Goal: Information Seeking & Learning: Find specific fact

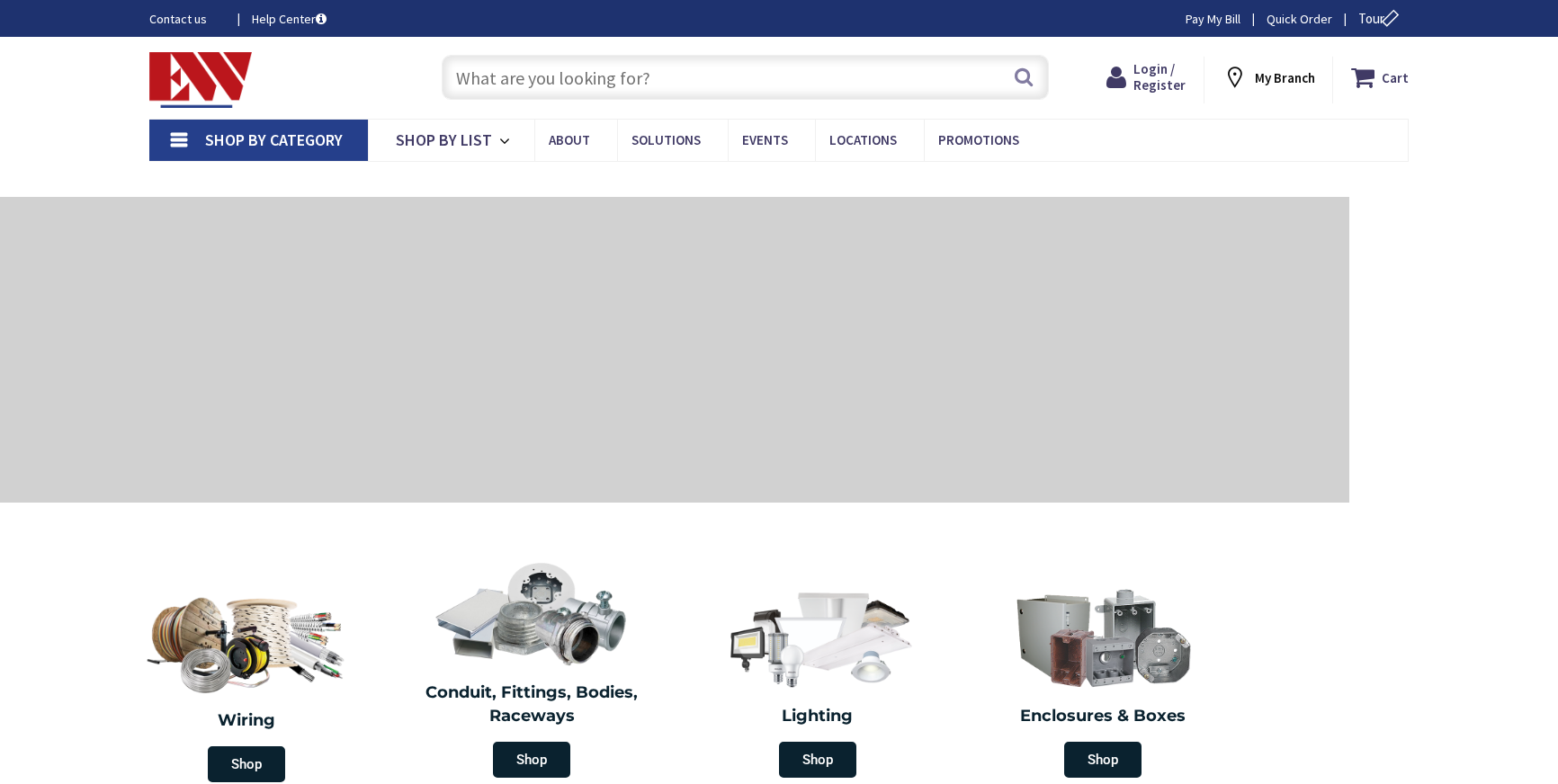
click at [585, 81] on input "text" at bounding box center [746, 78] width 607 height 45
type input "[GEOGRAPHIC_DATA], [GEOGRAPHIC_DATA]"
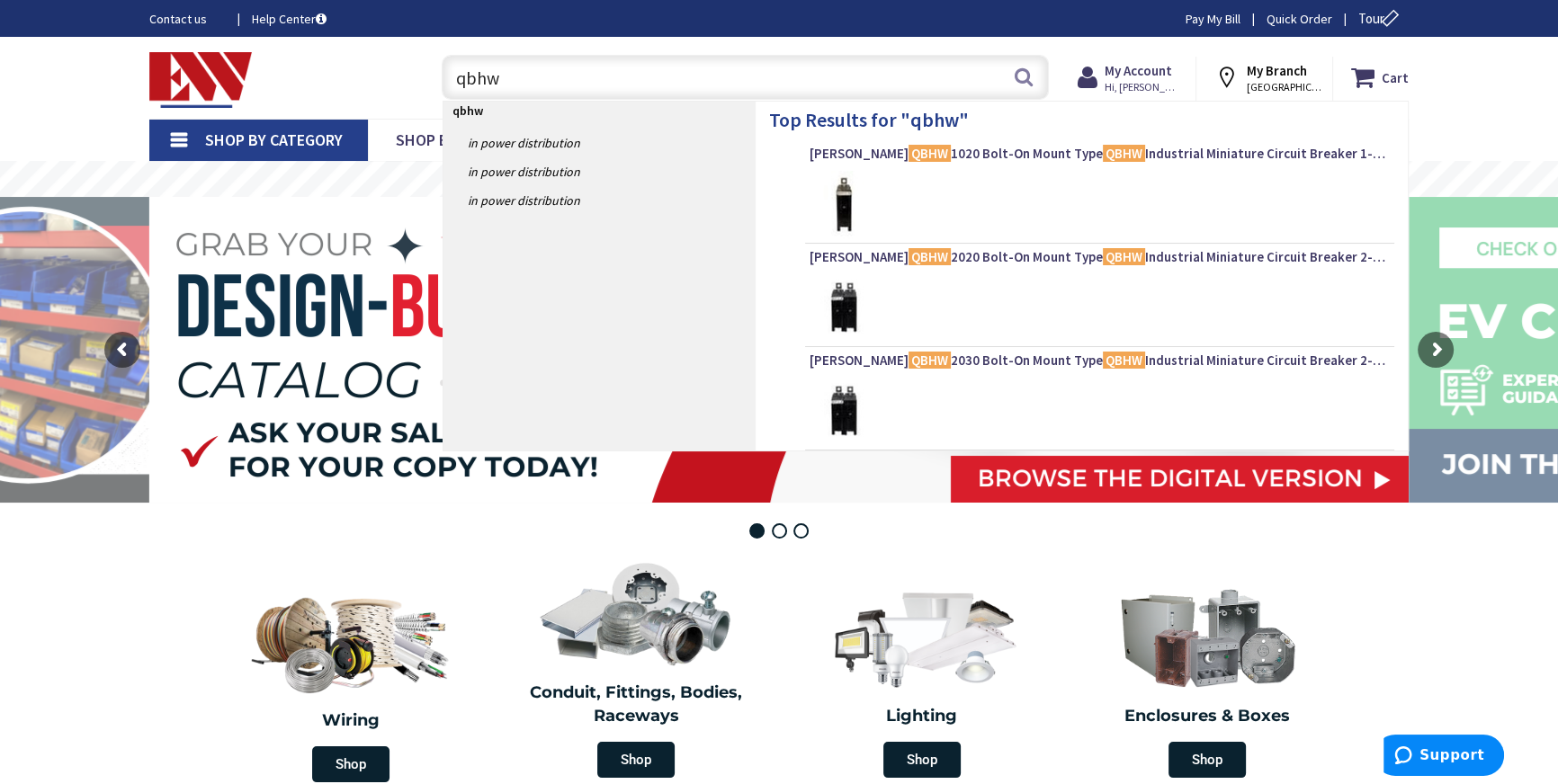
type input "qbhw"
click at [1109, 141] on div "Top Results for " qbhw " [PERSON_NAME] QBHW 1020 Bolt-On Mount Type QBHW Indust…" at bounding box center [1082, 275] width 652 height 348
click at [1111, 152] on span "[PERSON_NAME] QBHW 1020 Bolt-On Mount Type QBHW Industrial Miniature Circuit Br…" at bounding box center [1100, 154] width 580 height 18
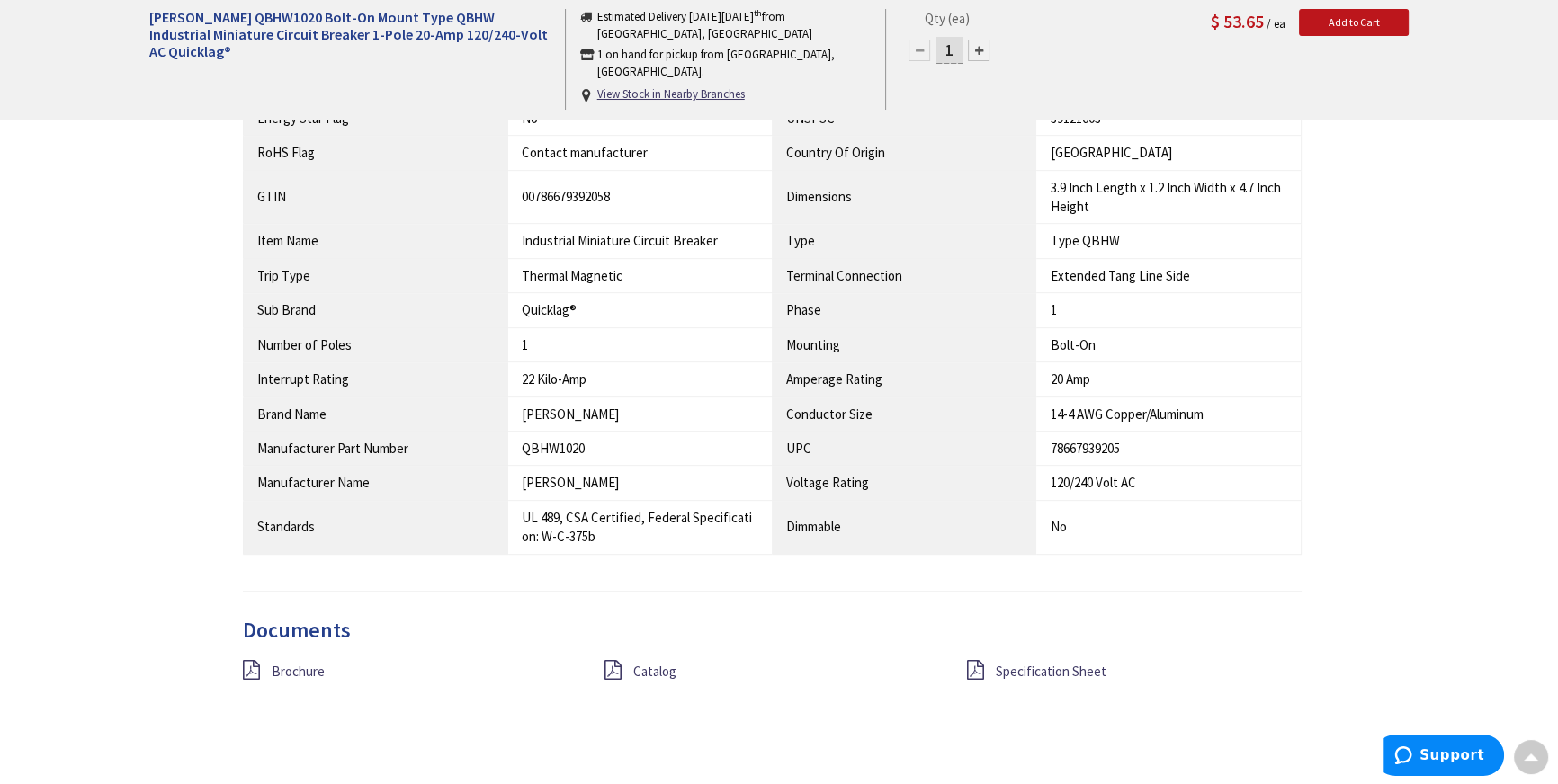
scroll to position [1062, 0]
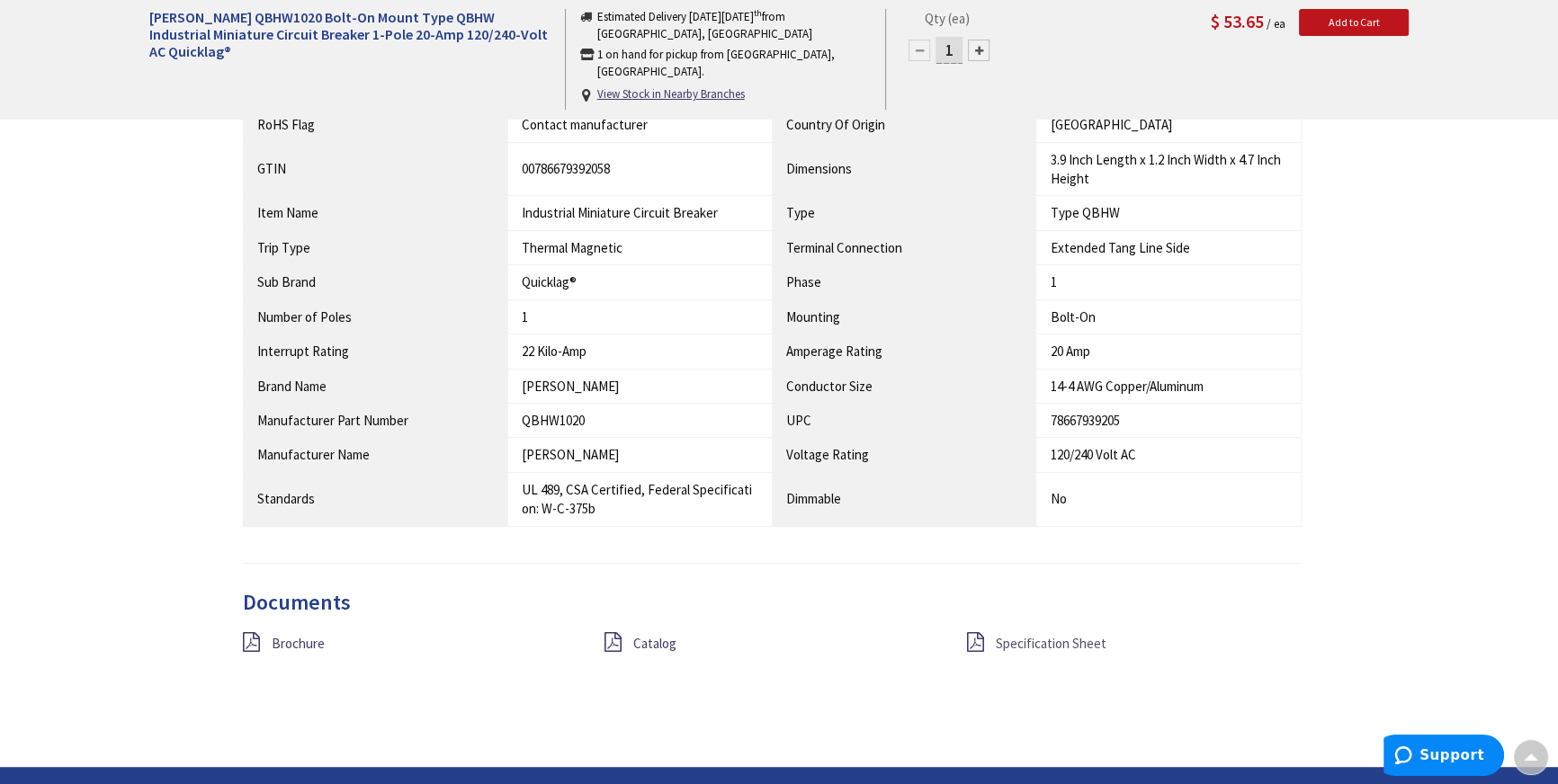
click at [1051, 635] on span "Specification Sheet" at bounding box center [1051, 643] width 110 height 17
